Goal: Check status: Check status

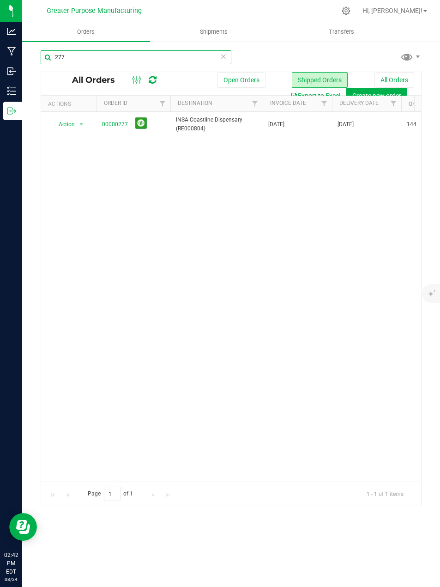
drag, startPoint x: 93, startPoint y: 61, endPoint x: 58, endPoint y: 57, distance: 35.3
click at [58, 57] on input "277" at bounding box center [136, 57] width 191 height 14
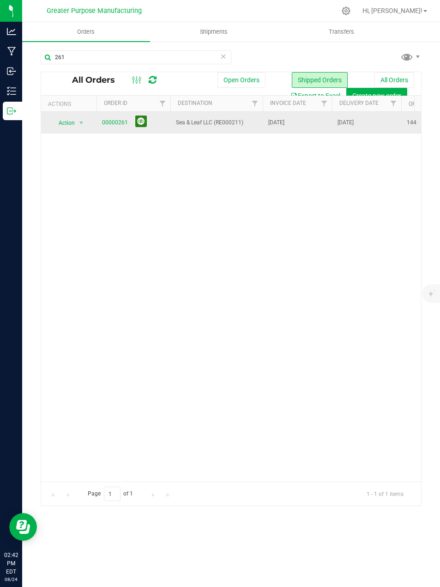
click at [145, 122] on button at bounding box center [141, 122] width 12 height 12
drag, startPoint x: 78, startPoint y: 57, endPoint x: 39, endPoint y: 56, distance: 38.4
click at [39, 56] on div "261 All Orders Open Orders Shipped Orders All Orders Export to Excel Create new…" at bounding box center [231, 278] width 418 height 475
paste input "94"
type input "294"
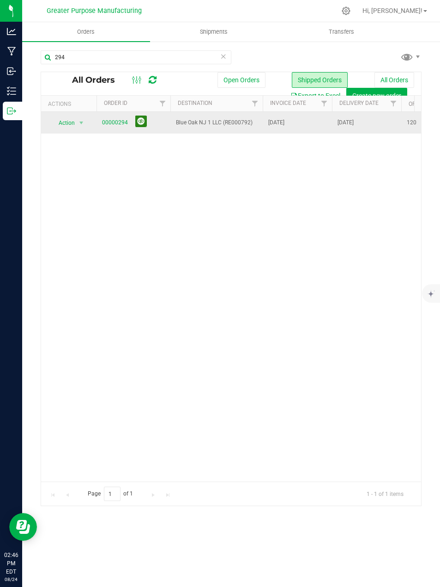
click at [141, 122] on button at bounding box center [141, 122] width 12 height 12
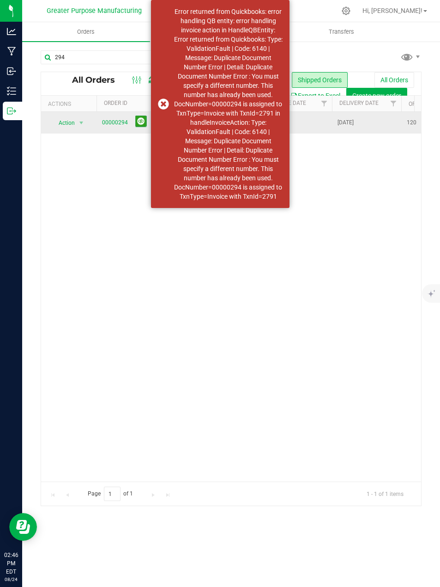
click at [360, 209] on div "Action Action Clone order Mark as fully paid Order audit log Print COAs (single…" at bounding box center [231, 297] width 380 height 370
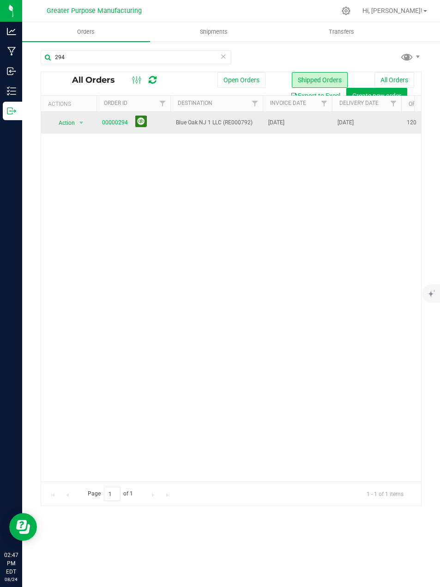
click at [144, 122] on button at bounding box center [141, 122] width 12 height 12
